Goal: Information Seeking & Learning: Learn about a topic

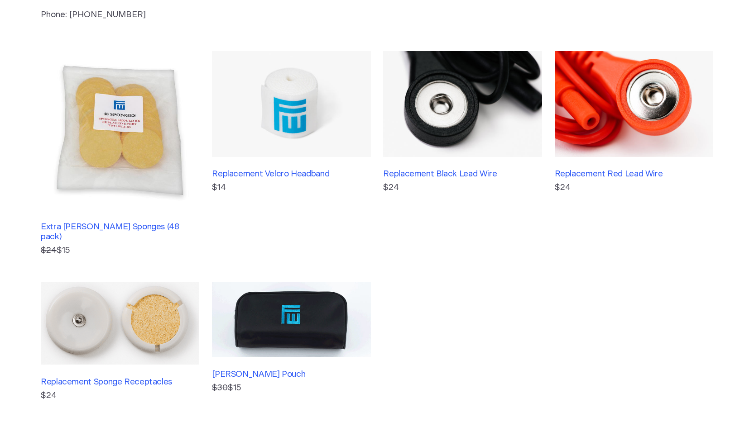
scroll to position [182, 0]
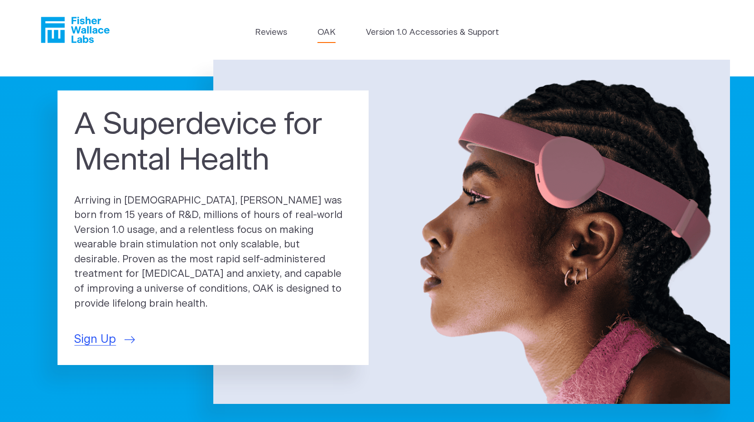
click at [325, 29] on link "OAK" at bounding box center [326, 32] width 18 height 13
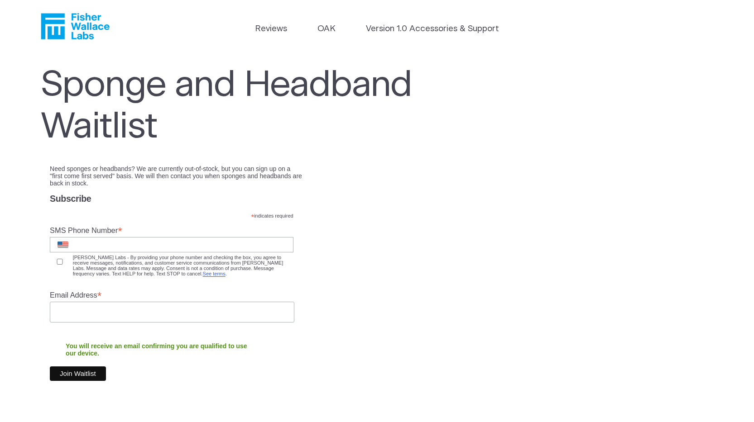
scroll to position [4, 0]
click at [93, 24] on icon "Fisher Wallace" at bounding box center [75, 26] width 69 height 26
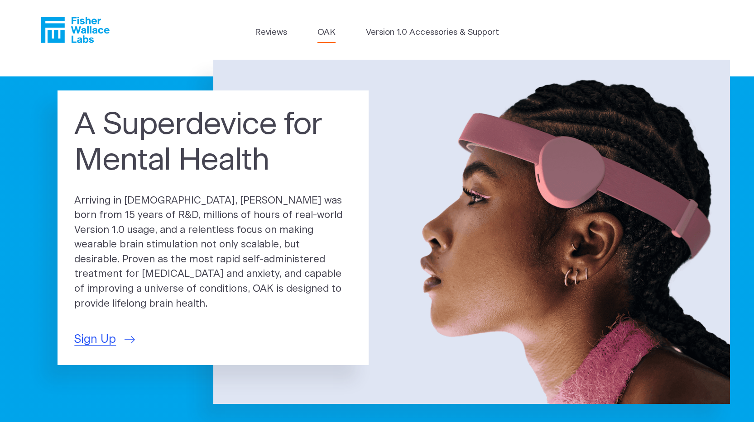
click at [326, 29] on link "OAK" at bounding box center [326, 32] width 18 height 13
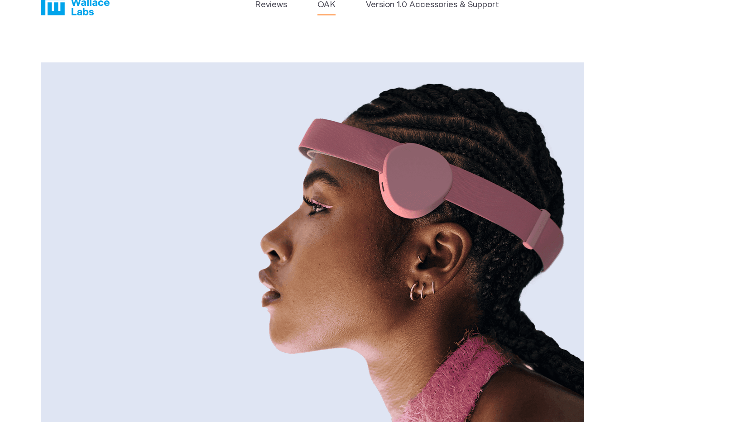
scroll to position [24, 0]
